Goal: Task Accomplishment & Management: Complete application form

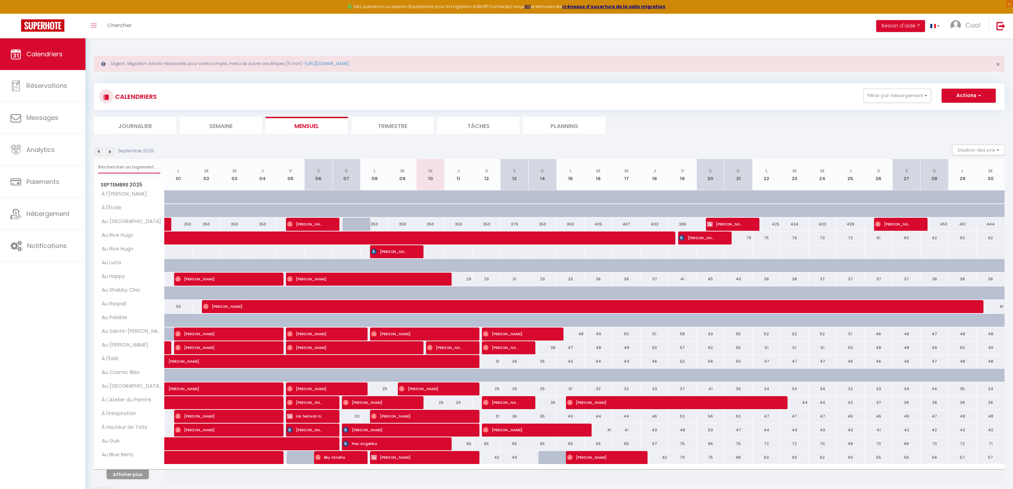
click at [140, 171] on input "text" at bounding box center [129, 167] width 62 height 13
type input "petit"
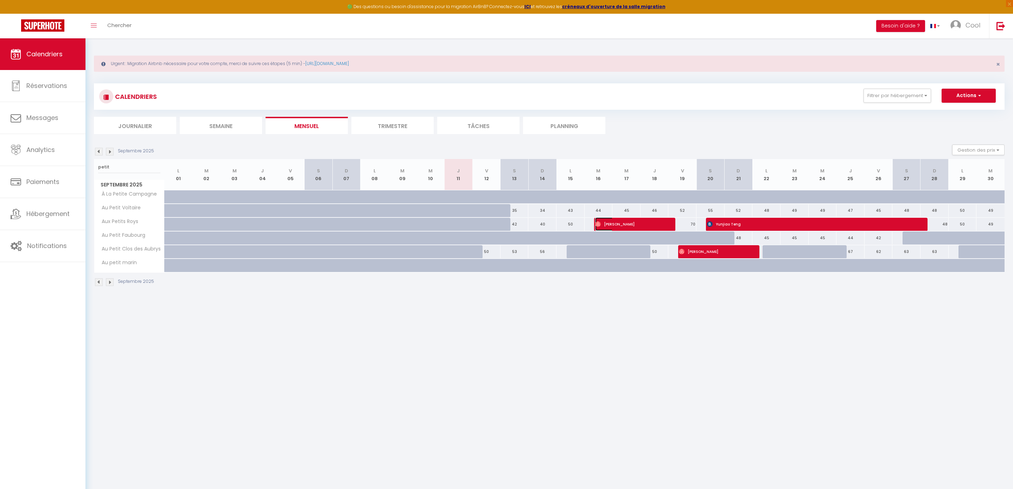
click at [641, 227] on span "[PERSON_NAME]" at bounding box center [628, 223] width 66 height 13
select select "OK"
select select "0"
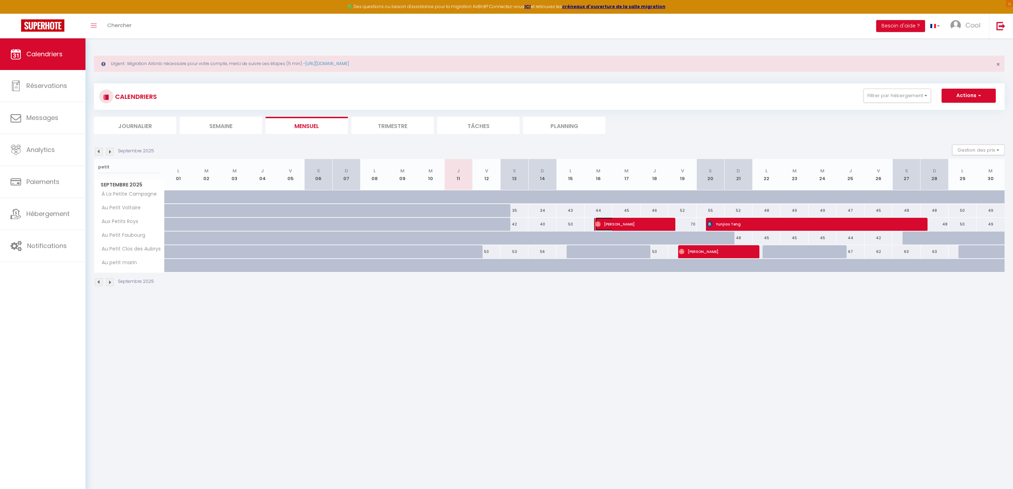
select select "1"
select select
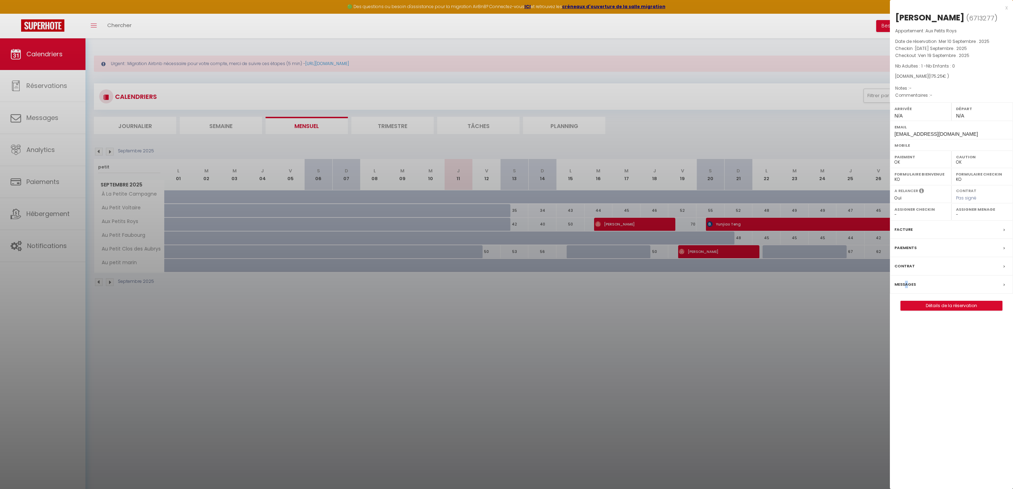
click at [906, 283] on label "Messages" at bounding box center [905, 284] width 21 height 7
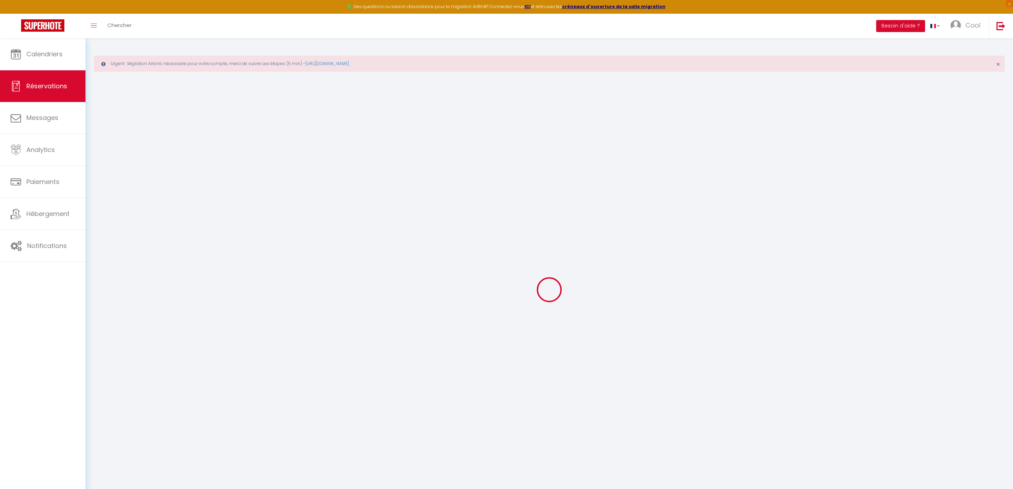
type input "[PERSON_NAME]"
type input "Raudin"
type input "[EMAIL_ADDRESS][DOMAIN_NAME]"
select select
type input "30.6"
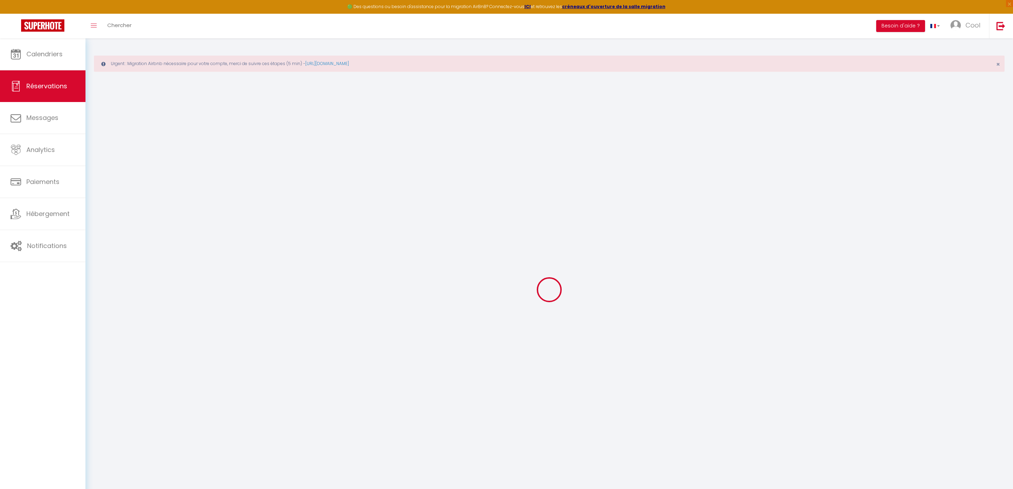
select select "49975"
select select "1"
select select
type input "1"
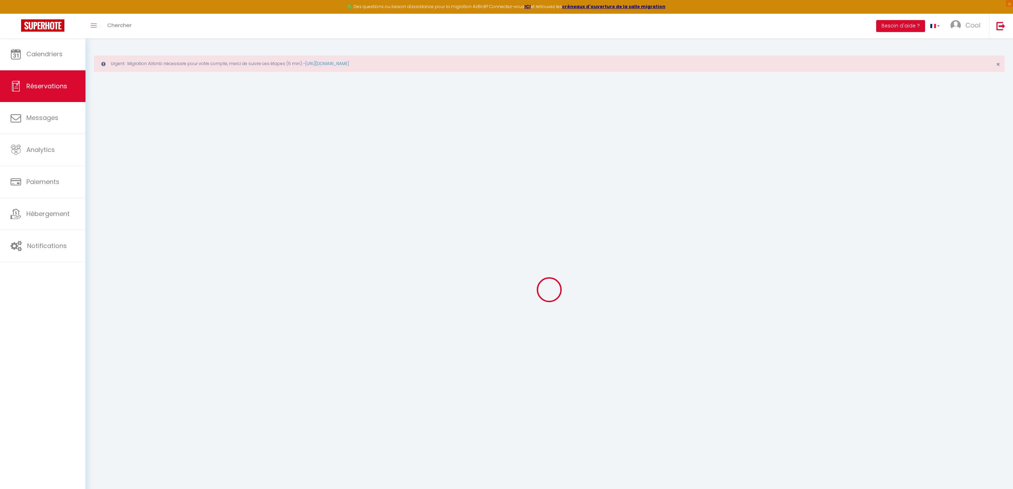
select select "12"
select select
type input "170"
checkbox input "false"
type input "0"
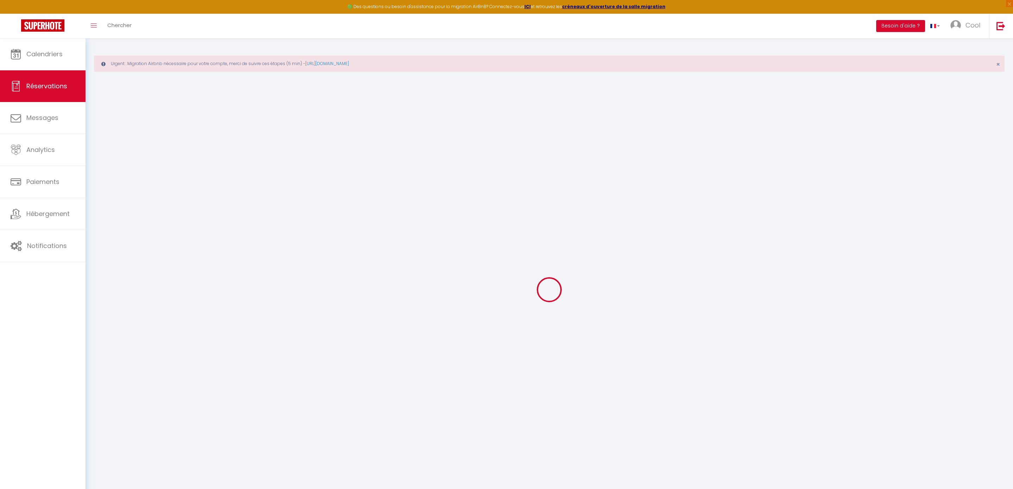
select select "1"
type input "0"
select select
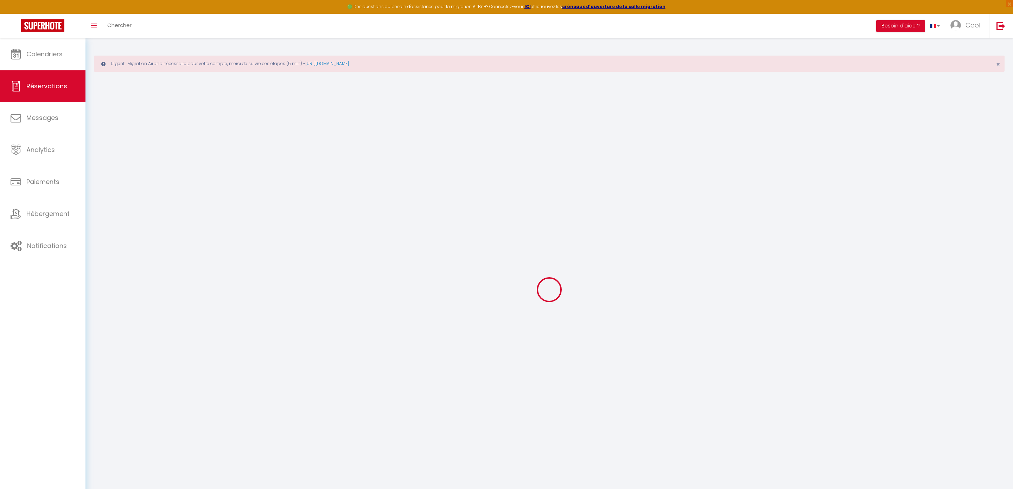
select select
select select "15"
checkbox input "false"
select select
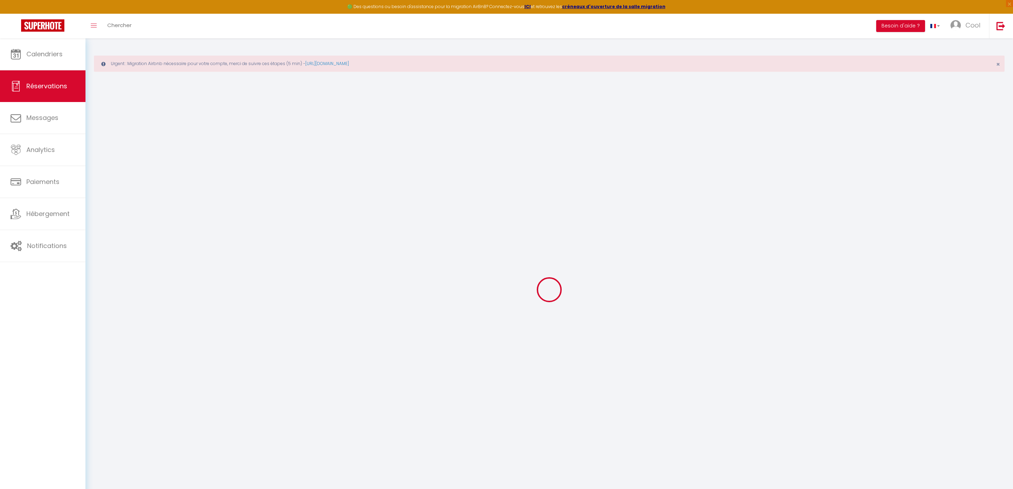
select select
checkbox input "false"
select select
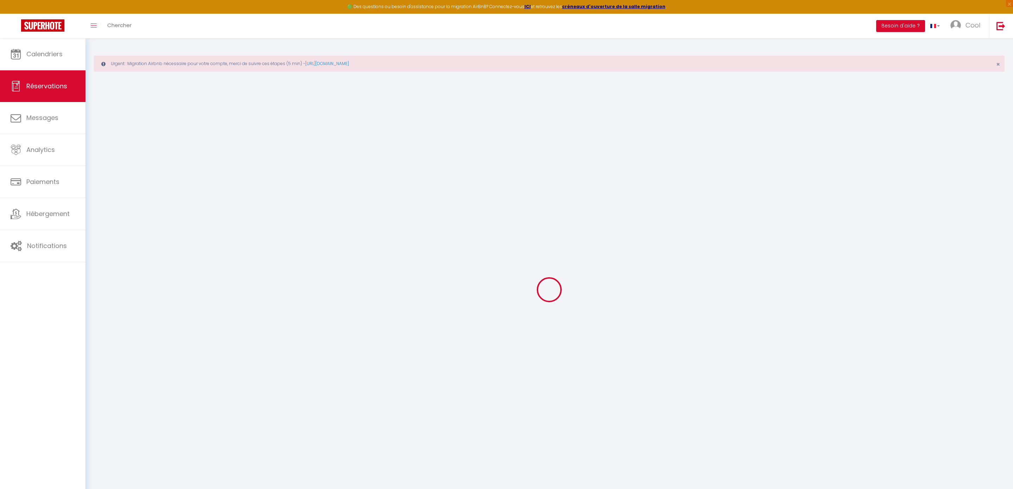
select select
checkbox input "false"
select select
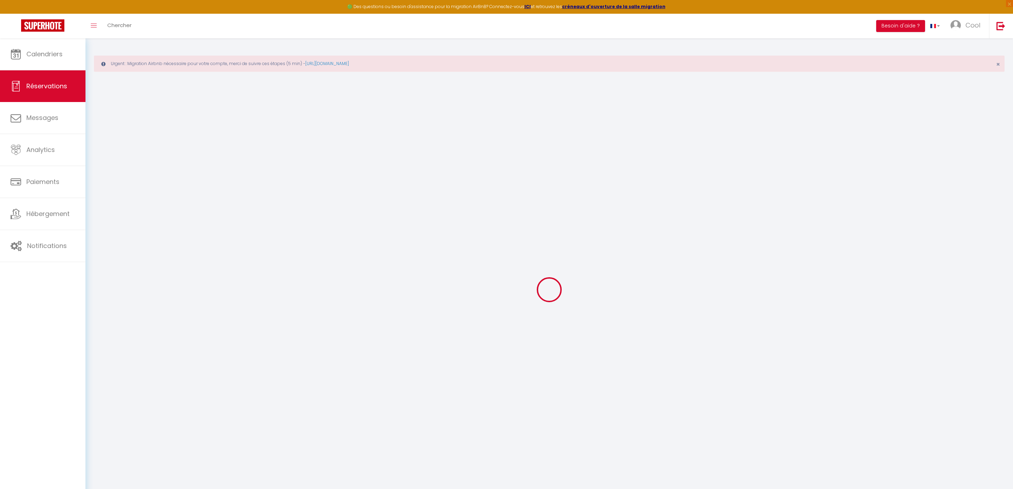
checkbox input "false"
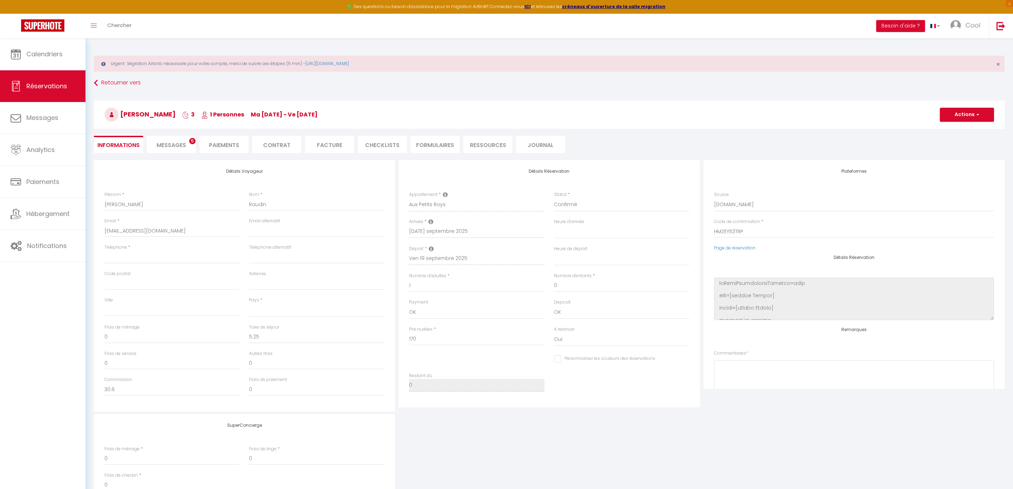
scroll to position [727, 0]
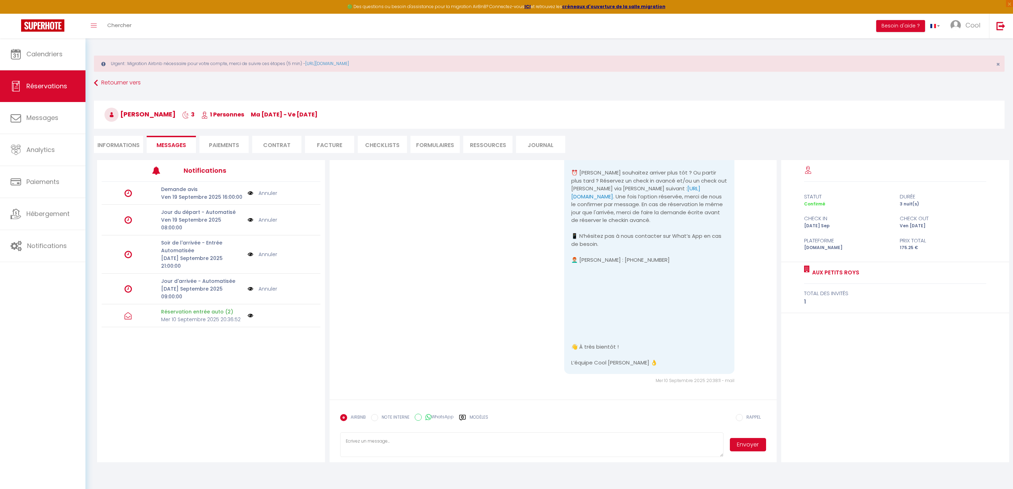
click at [250, 313] on img at bounding box center [251, 316] width 6 height 6
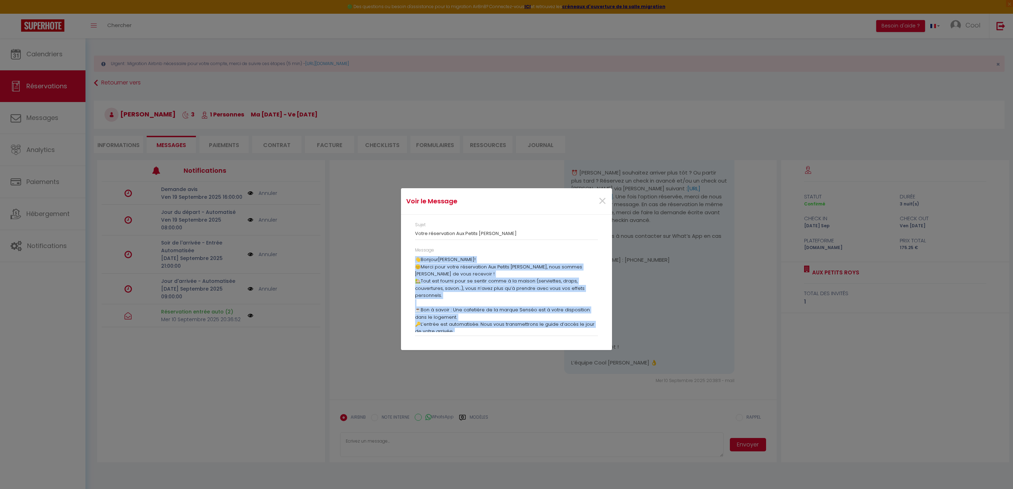
scroll to position [89, 0]
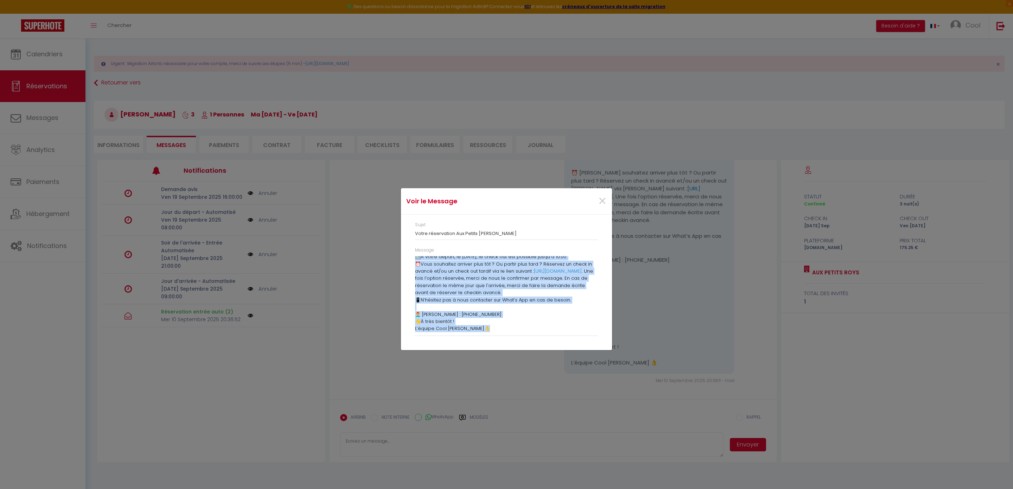
drag, startPoint x: 416, startPoint y: 259, endPoint x: 568, endPoint y: 367, distance: 186.7
click at [568, 367] on div "Voir le Message × Sujet Votre réservation Aux Petits [PERSON_NAME] Message 👋 [P…" at bounding box center [506, 244] width 211 height 489
copy div "👋 Loremip Dolorsita ! 😊 Conse adip elits doeiusmodte Inc Utlabo Etdo, magn aliq…"
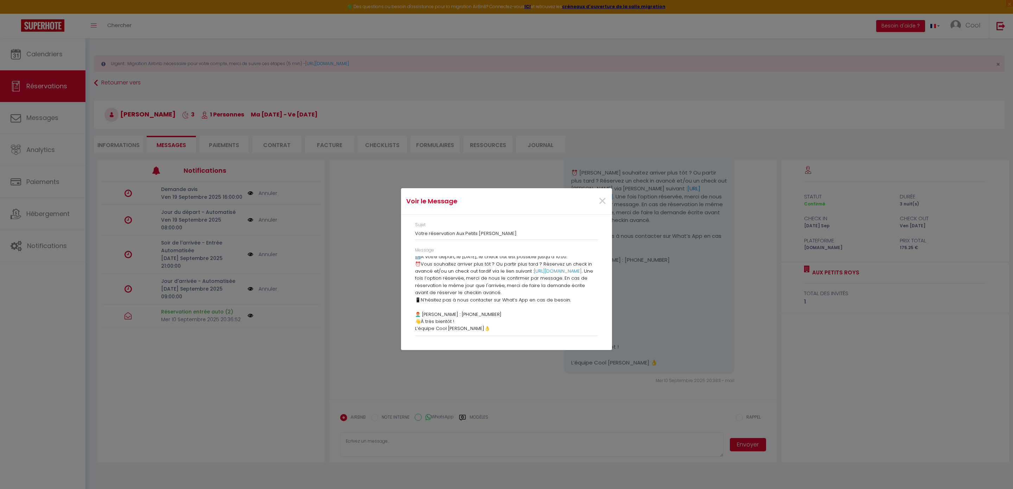
click at [240, 44] on div "Voir le Message × Sujet Votre réservation Aux Petits [PERSON_NAME] Message 👋 [P…" at bounding box center [506, 244] width 1013 height 489
click at [599, 195] on span "×" at bounding box center [602, 201] width 9 height 21
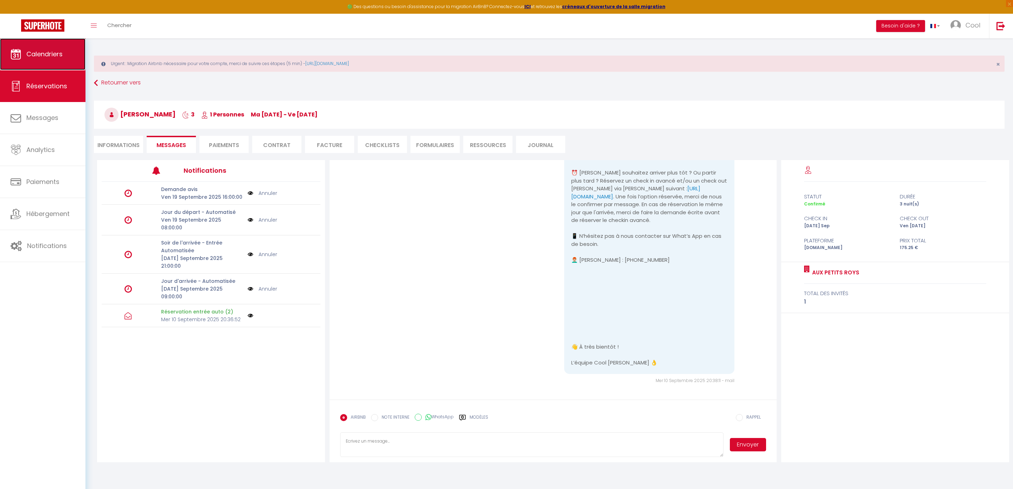
click at [62, 64] on link "Calendriers" at bounding box center [43, 54] width 86 height 32
